Goal: Transaction & Acquisition: Register for event/course

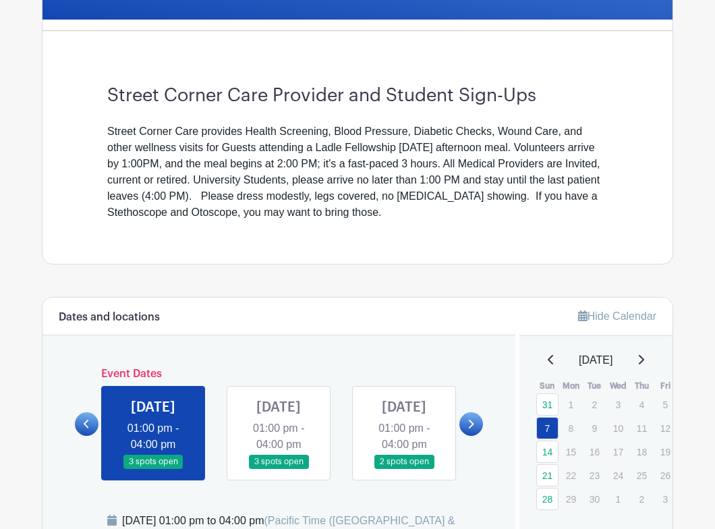
scroll to position [641, 0]
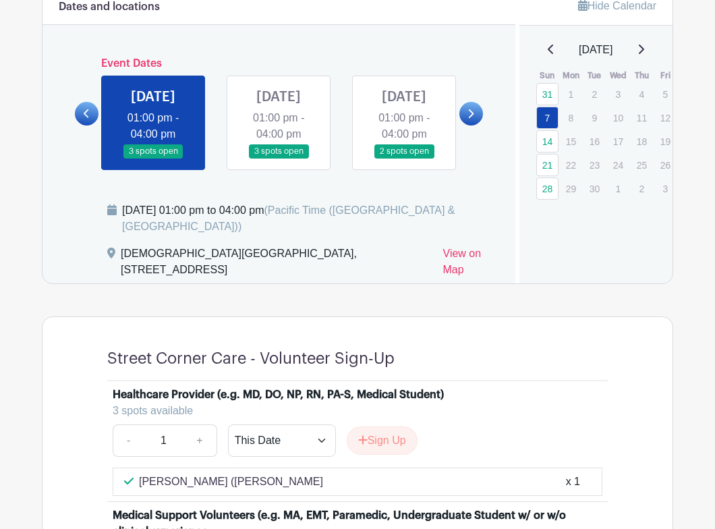
click at [644, 48] on icon at bounding box center [640, 49] width 7 height 11
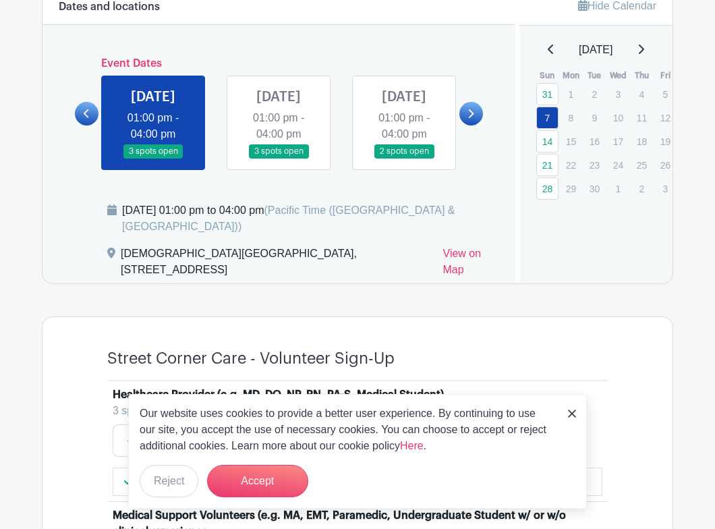
click at [644, 47] on icon at bounding box center [641, 49] width 5 height 9
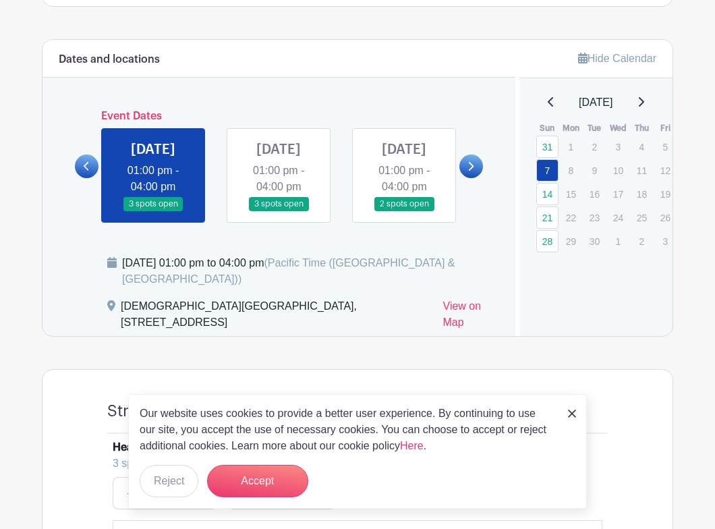
scroll to position [588, 0]
click at [475, 177] on link at bounding box center [471, 167] width 24 height 24
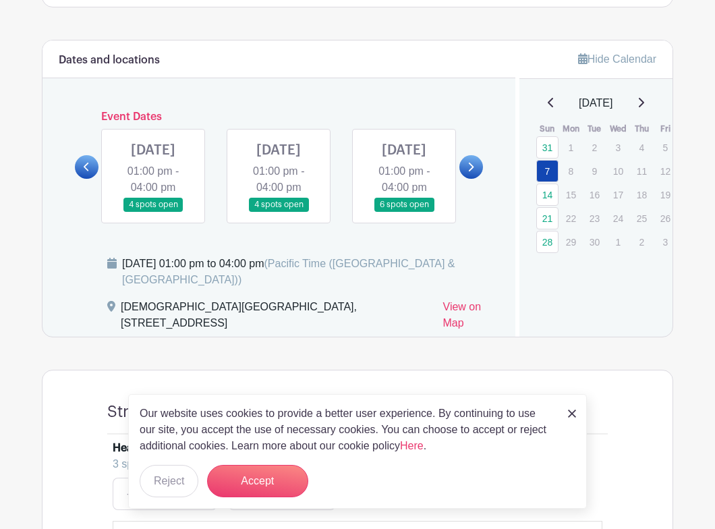
click at [474, 177] on link at bounding box center [471, 167] width 24 height 24
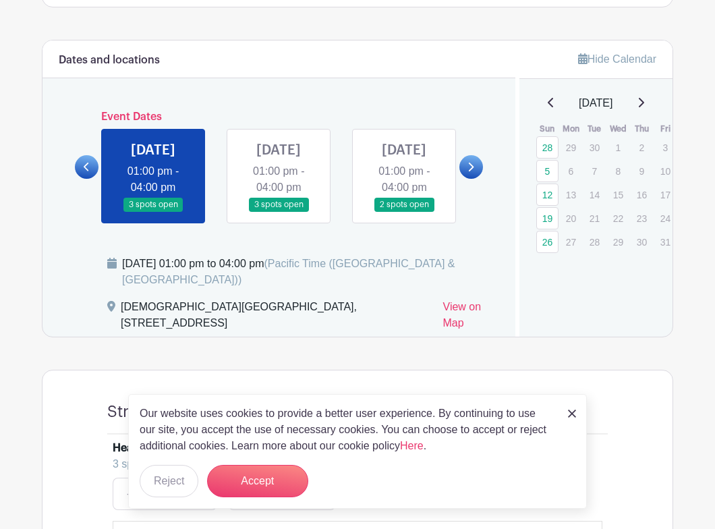
click at [474, 177] on link at bounding box center [471, 167] width 24 height 24
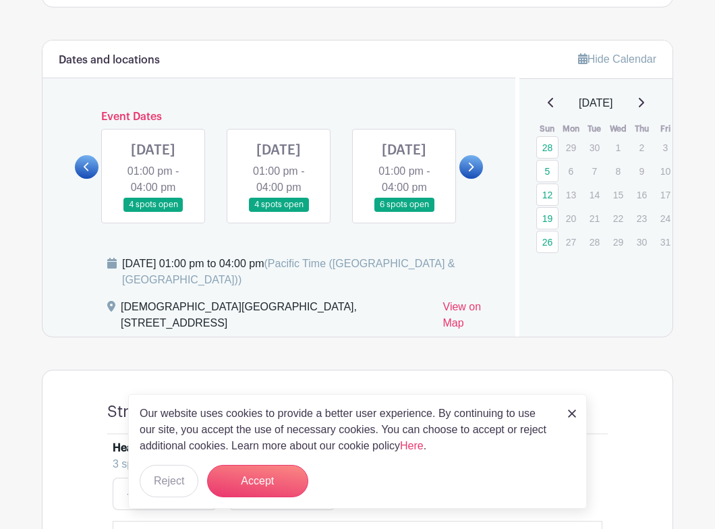
click at [471, 172] on icon at bounding box center [470, 167] width 6 height 10
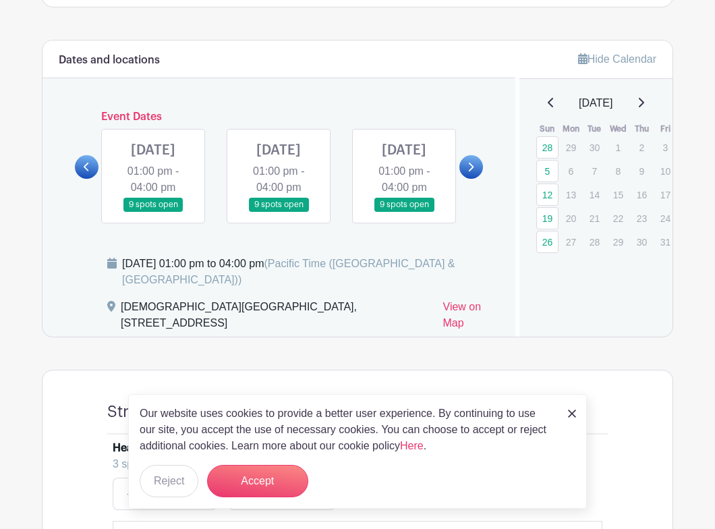
click at [469, 172] on icon at bounding box center [470, 167] width 6 height 10
click at [279, 212] on link at bounding box center [279, 212] width 0 height 0
click at [573, 410] on img at bounding box center [572, 413] width 8 height 8
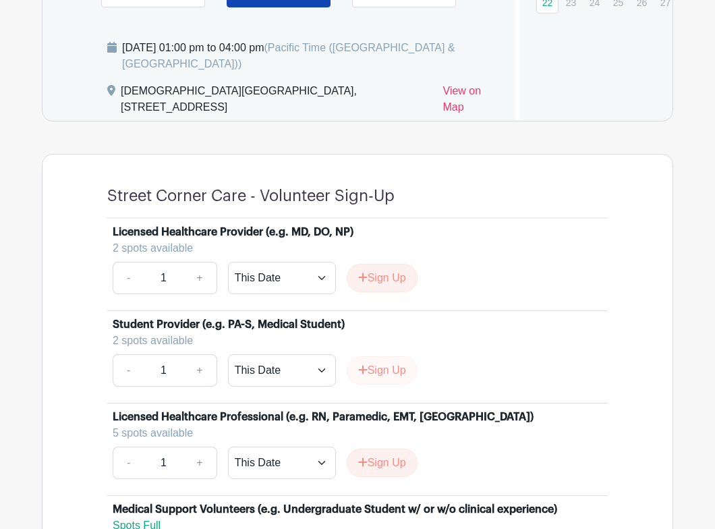
scroll to position [559, 0]
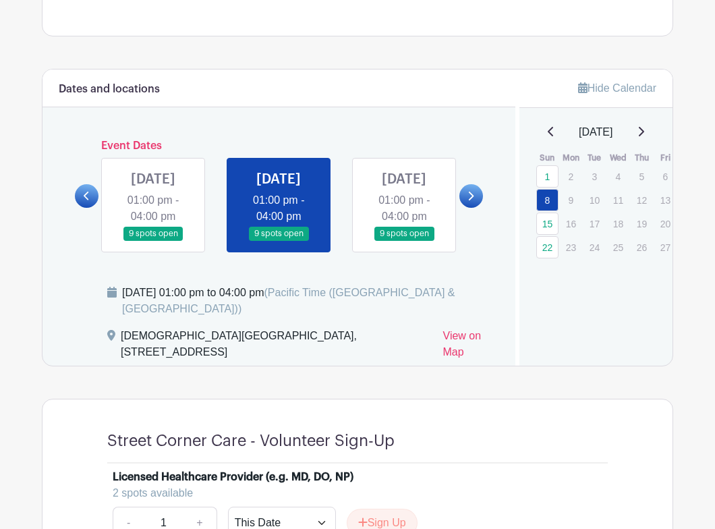
click at [471, 201] on icon at bounding box center [470, 196] width 6 height 10
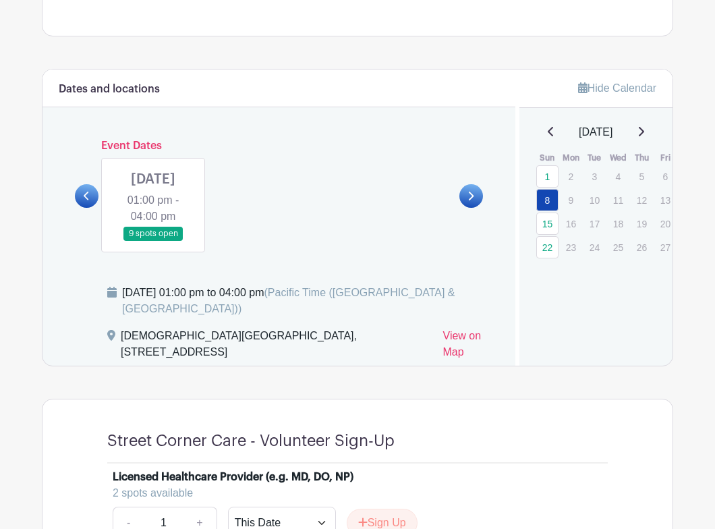
click at [153, 241] on link at bounding box center [153, 241] width 0 height 0
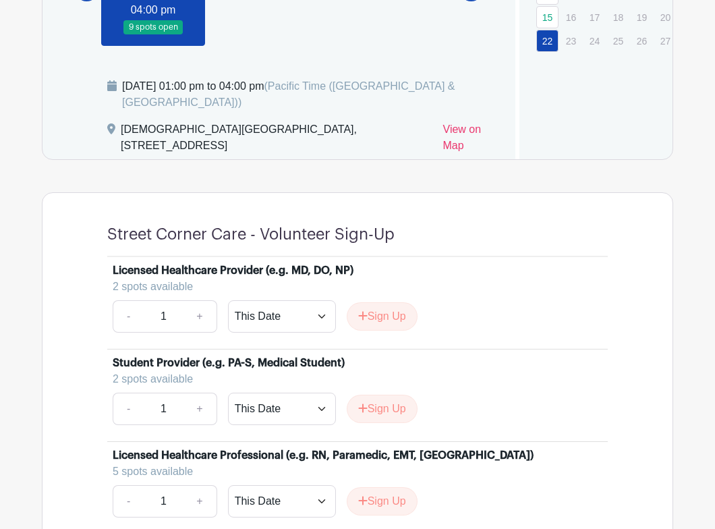
scroll to position [640, 0]
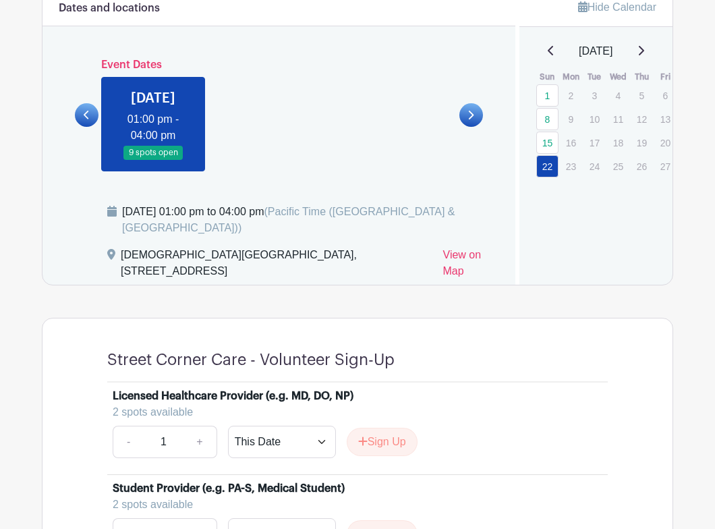
click at [153, 160] on link at bounding box center [153, 160] width 0 height 0
click at [90, 121] on link at bounding box center [87, 115] width 24 height 24
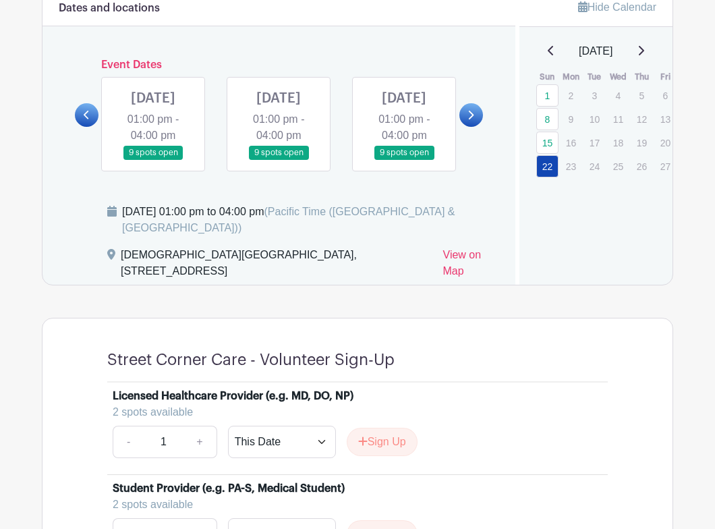
click at [404, 160] on link at bounding box center [404, 160] width 0 height 0
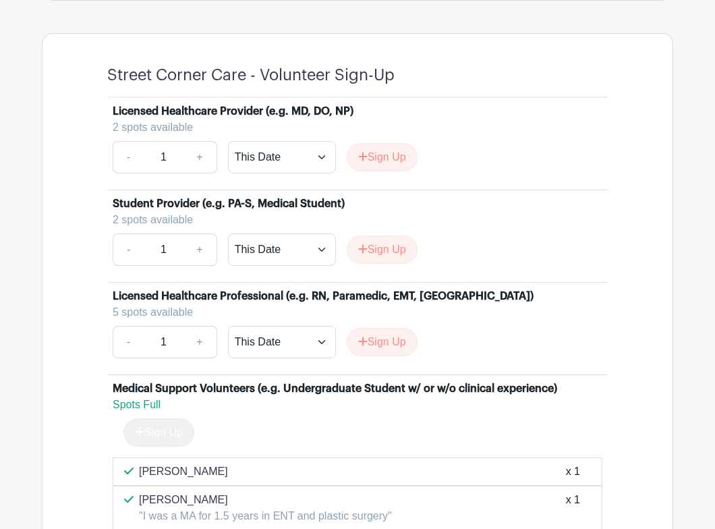
scroll to position [1041, 0]
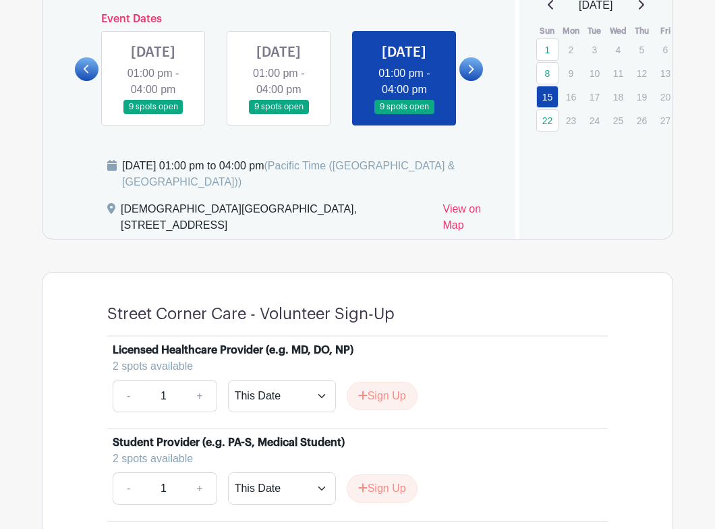
scroll to position [662, 0]
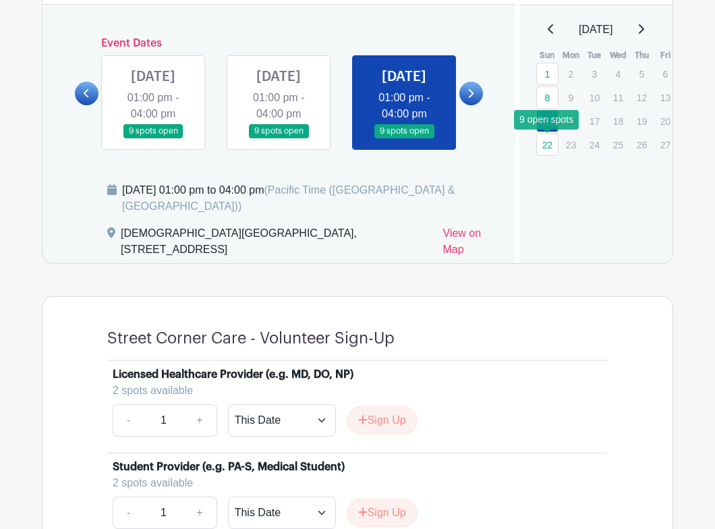
click at [543, 144] on link "22" at bounding box center [547, 145] width 22 height 22
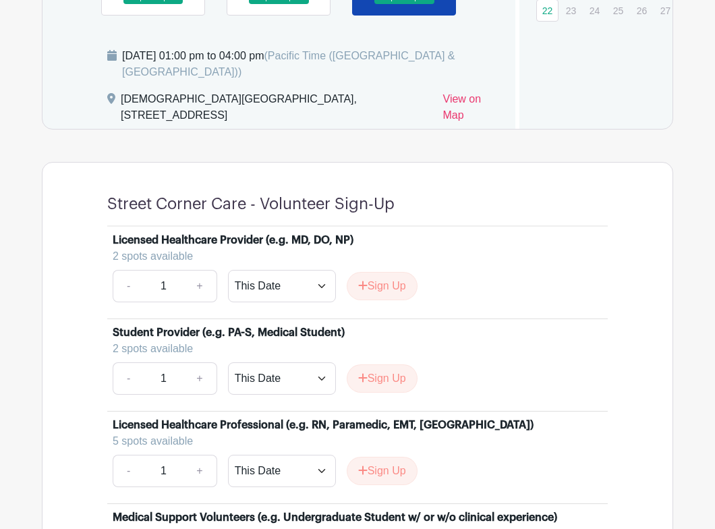
scroll to position [900, 0]
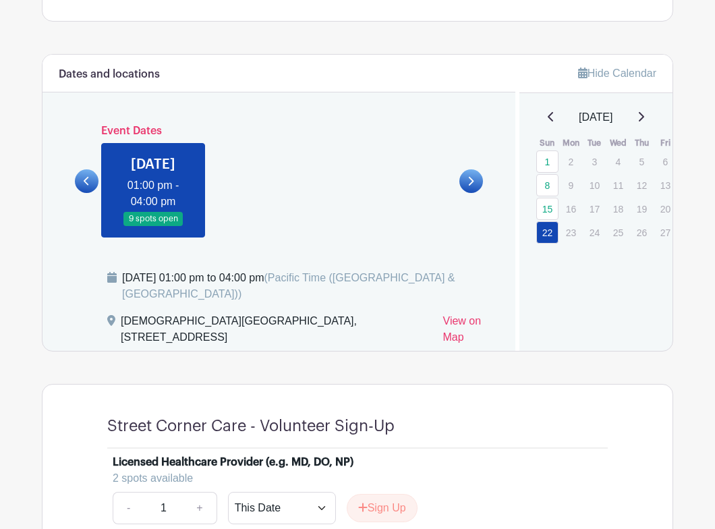
scroll to position [495, 0]
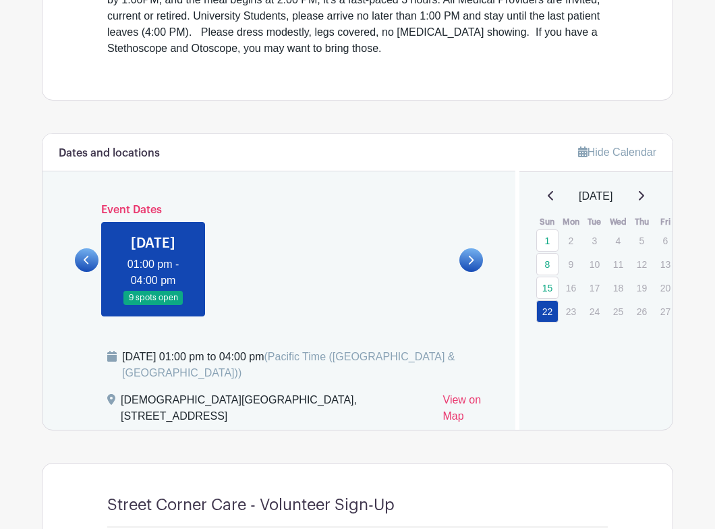
click at [548, 192] on icon at bounding box center [550, 195] width 5 height 9
